Goal: Information Seeking & Learning: Learn about a topic

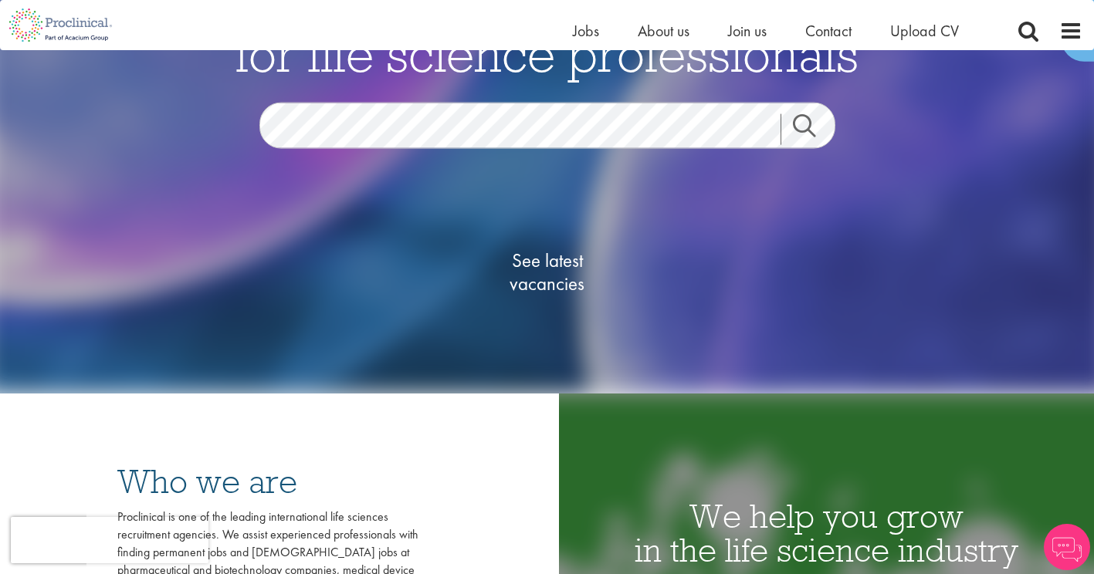
scroll to position [144, 0]
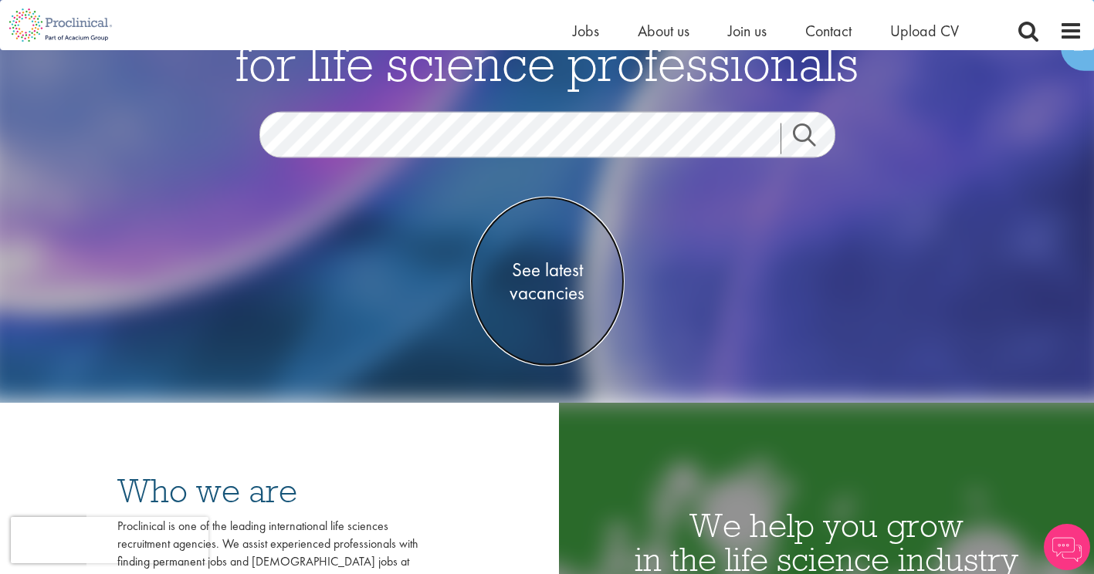
click at [539, 286] on span "See latest vacancies" at bounding box center [547, 282] width 154 height 46
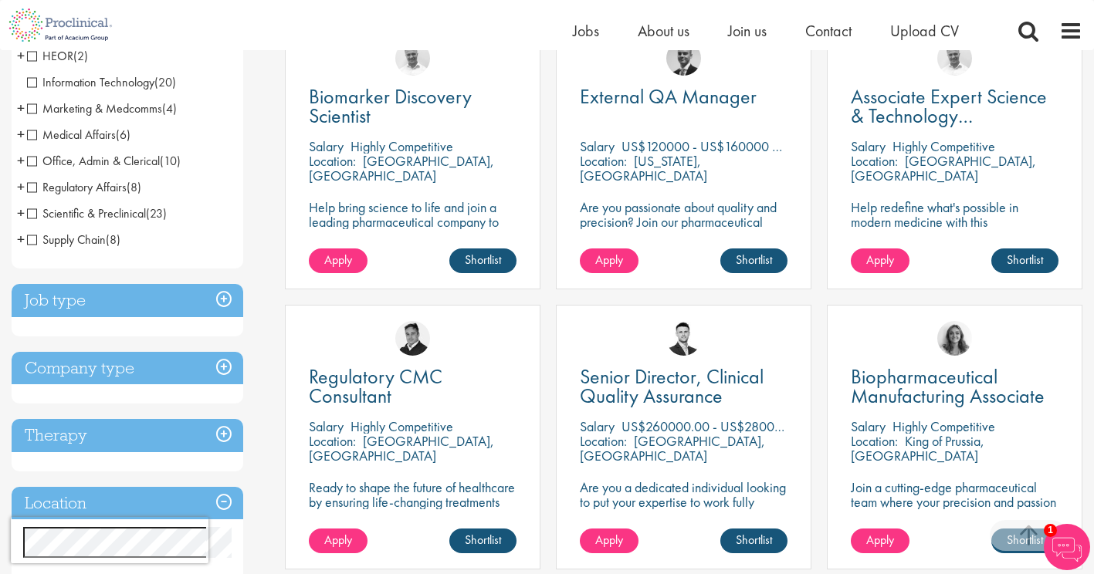
scroll to position [324, 0]
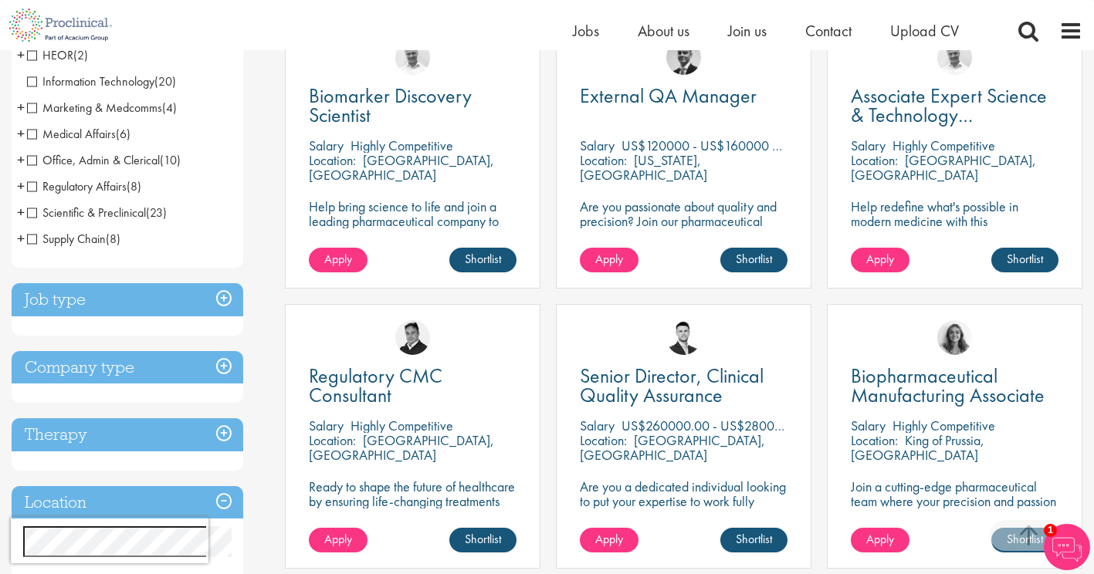
click at [213, 309] on h3 "Job type" at bounding box center [128, 299] width 232 height 33
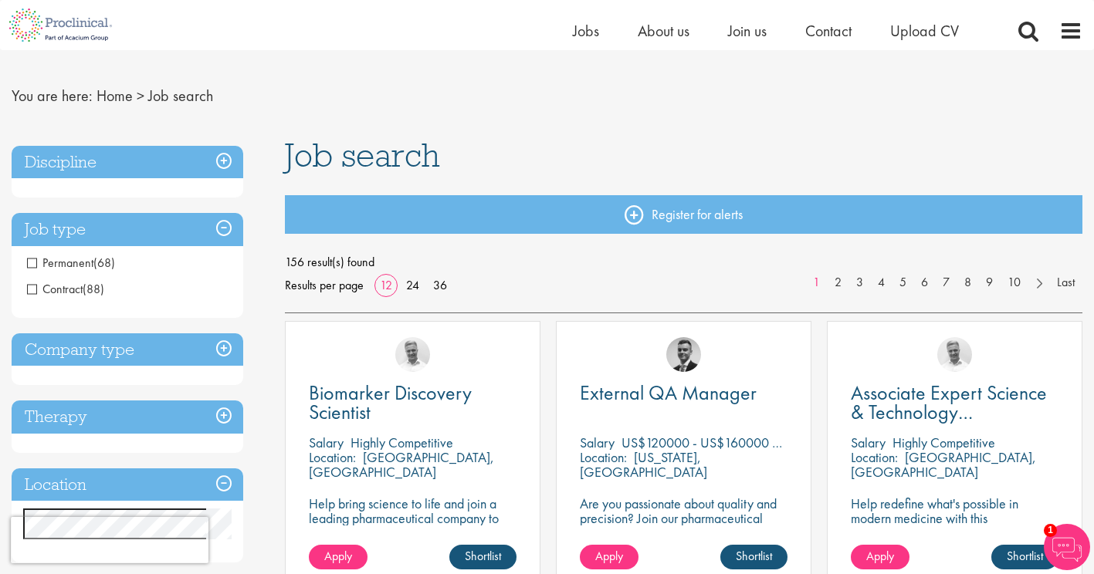
scroll to position [25, 0]
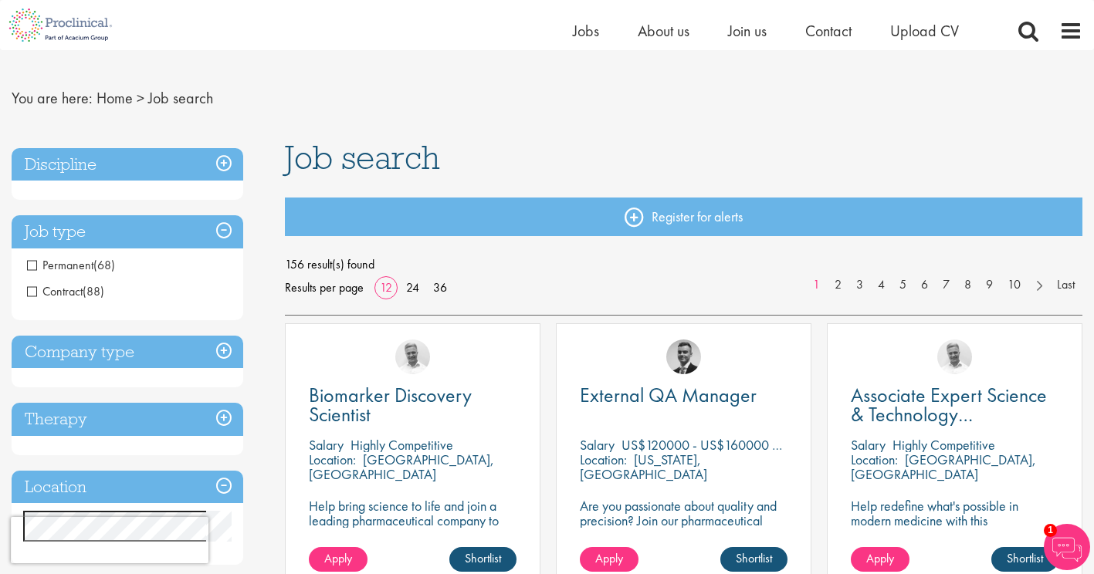
click at [107, 262] on span "(68)" at bounding box center [104, 265] width 22 height 16
